Goal: Information Seeking & Learning: Learn about a topic

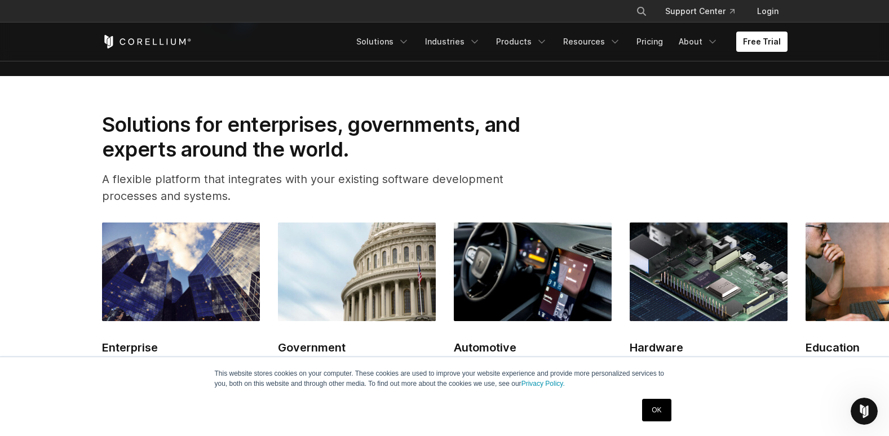
scroll to position [1297, 0]
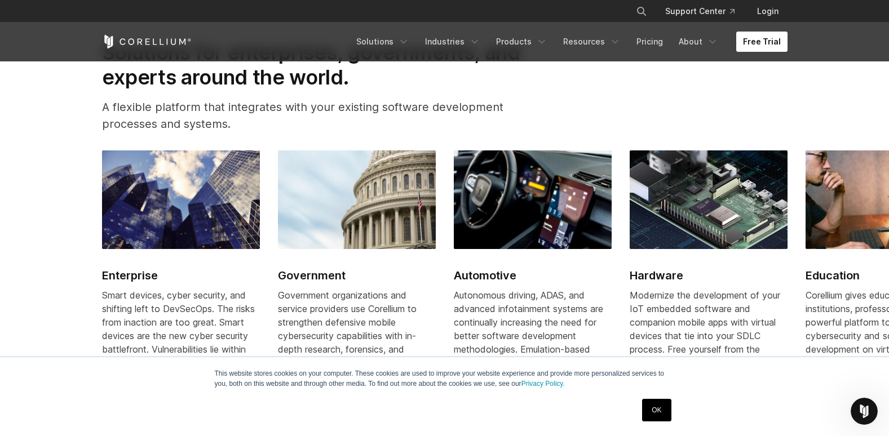
click at [752, 43] on link "Free Trial" at bounding box center [761, 42] width 51 height 20
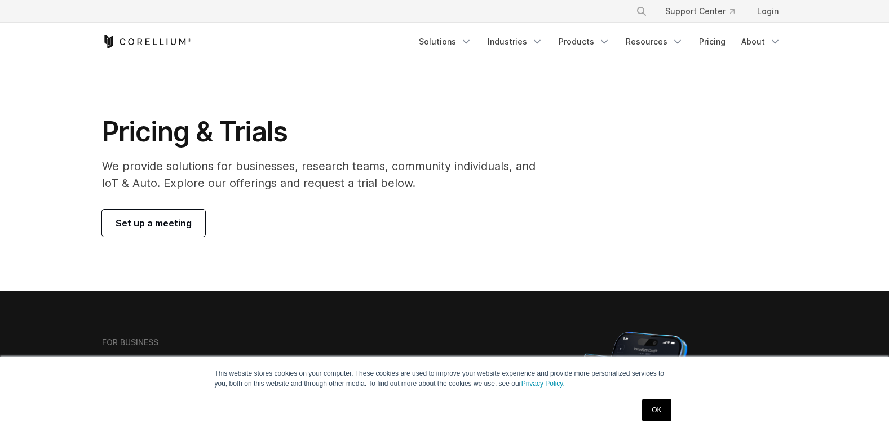
click at [162, 218] on span "Set up a meeting" at bounding box center [154, 224] width 76 height 14
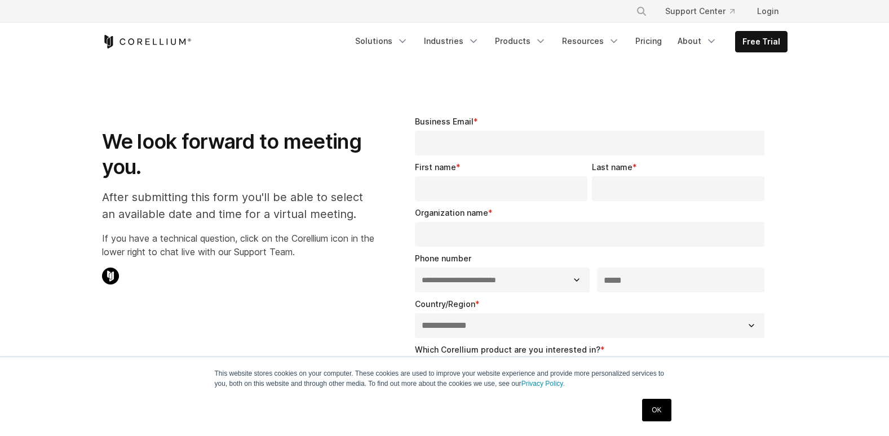
select select "**"
click at [772, 34] on link "Free Trial" at bounding box center [761, 42] width 51 height 20
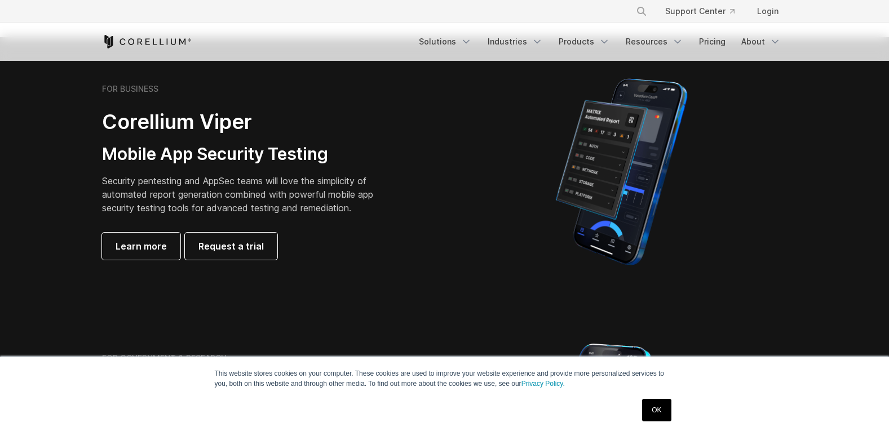
scroll to position [226, 0]
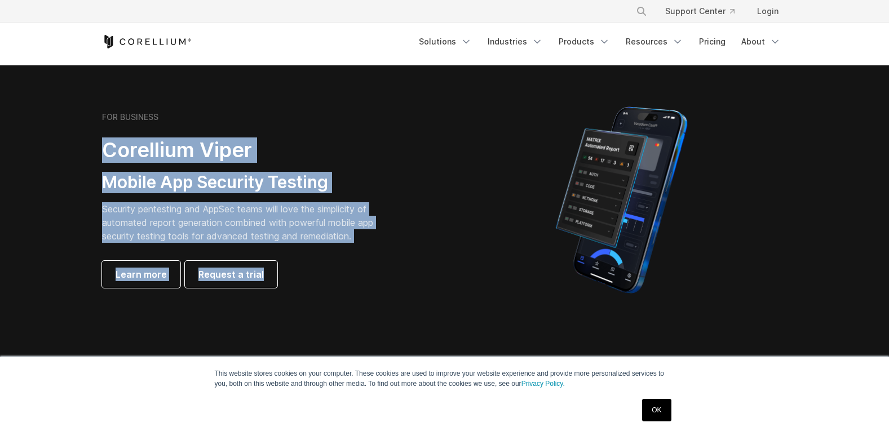
drag, startPoint x: 96, startPoint y: 140, endPoint x: 446, endPoint y: 285, distance: 379.2
click at [446, 285] on div "FOR BUSINESS Corellium Viper Mobile App Security Testing Security pentesting an…" at bounding box center [445, 199] width 708 height 197
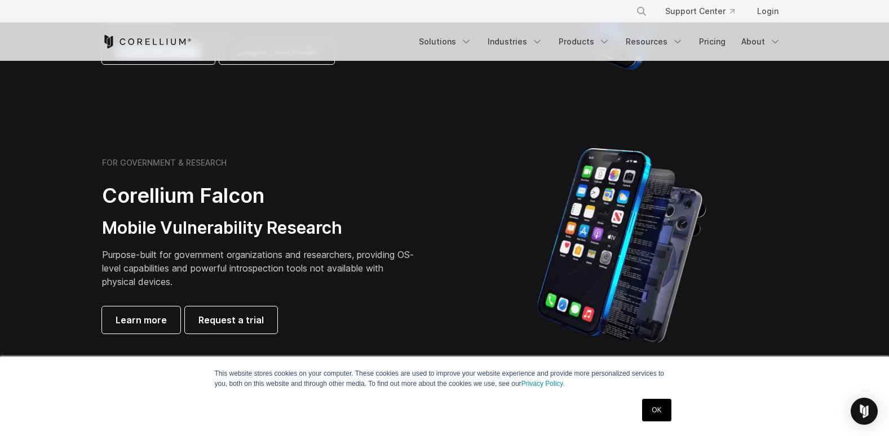
scroll to position [451, 0]
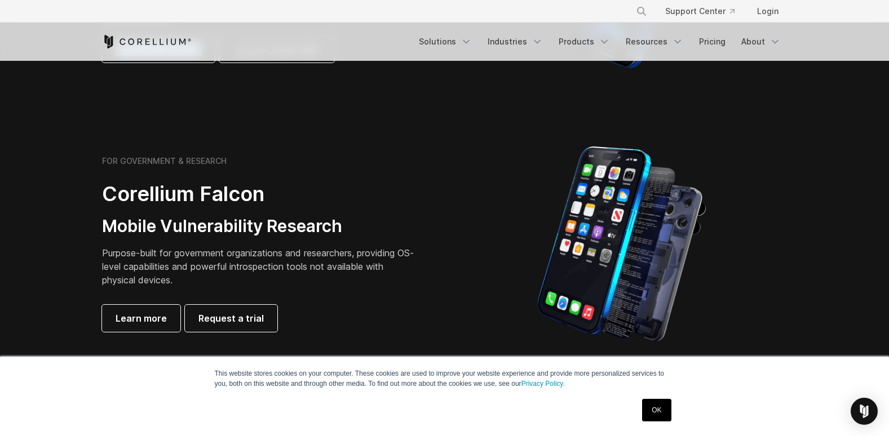
drag, startPoint x: 62, startPoint y: 164, endPoint x: 440, endPoint y: 304, distance: 403.0
click at [440, 304] on section "FOR GOVERNMENT & RESEARCH Corellium Falcon Mobile Vulnerability Research Purpos…" at bounding box center [444, 244] width 889 height 270
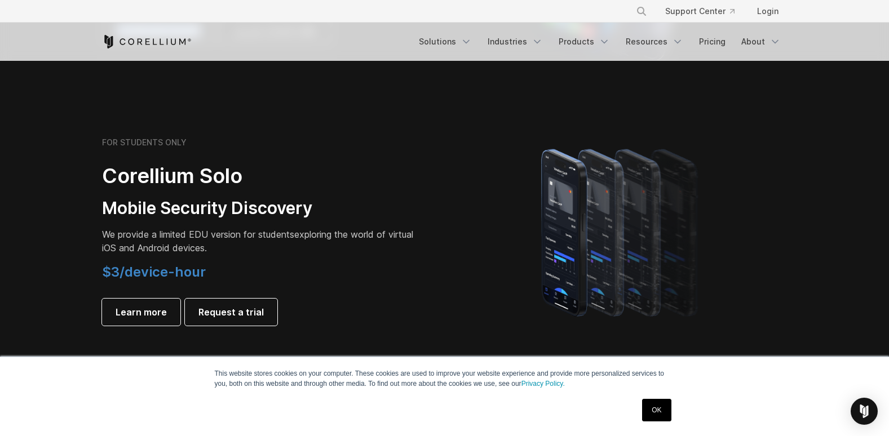
scroll to position [733, 0]
click at [146, 310] on span "Learn more" at bounding box center [141, 312] width 51 height 14
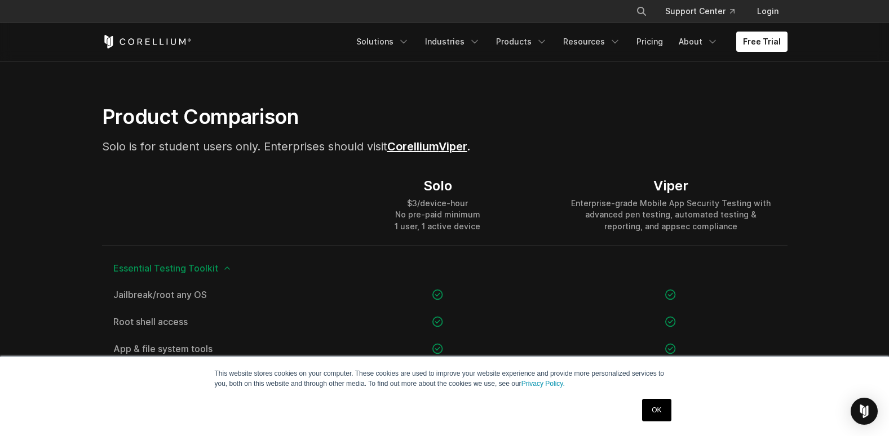
scroll to position [789, 0]
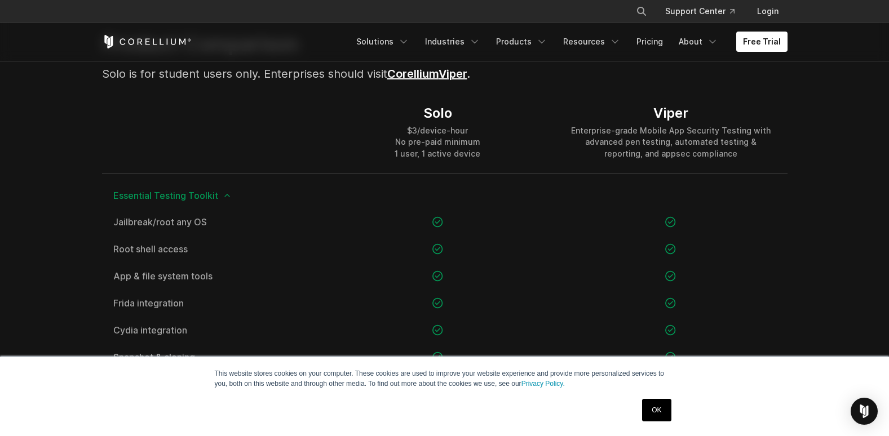
click at [667, 117] on div "Viper" at bounding box center [671, 113] width 210 height 17
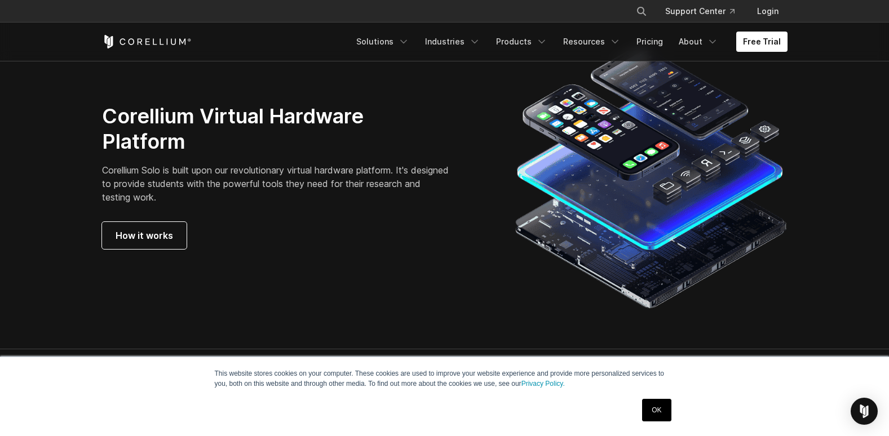
scroll to position [1973, 0]
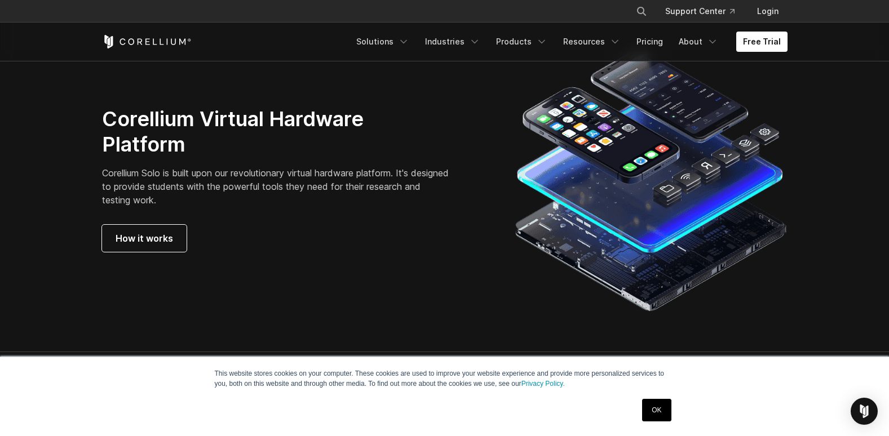
drag, startPoint x: 77, startPoint y: 110, endPoint x: 350, endPoint y: 253, distance: 307.9
click at [350, 253] on section "Corellium Virtual Hardware Platform Corellium Solo is built upon our revolution…" at bounding box center [444, 179] width 889 height 345
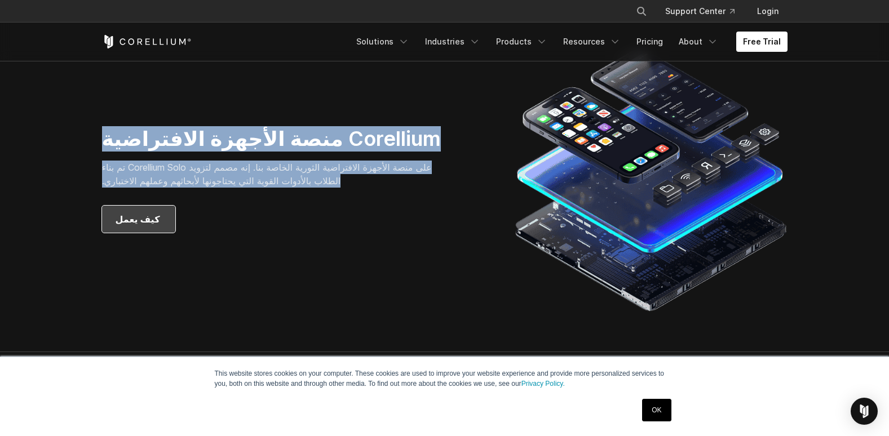
click at [146, 218] on font "‏ كيف يعمل‏" at bounding box center [139, 220] width 47 height 14
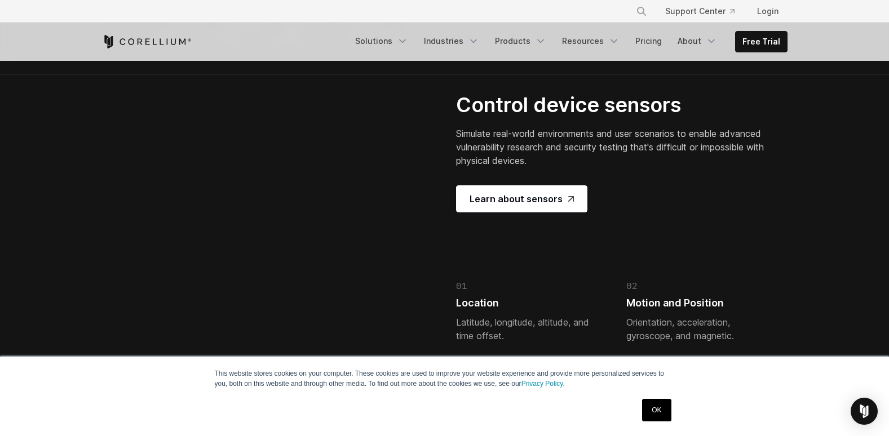
scroll to position [2425, 0]
